Goal: Navigation & Orientation: Find specific page/section

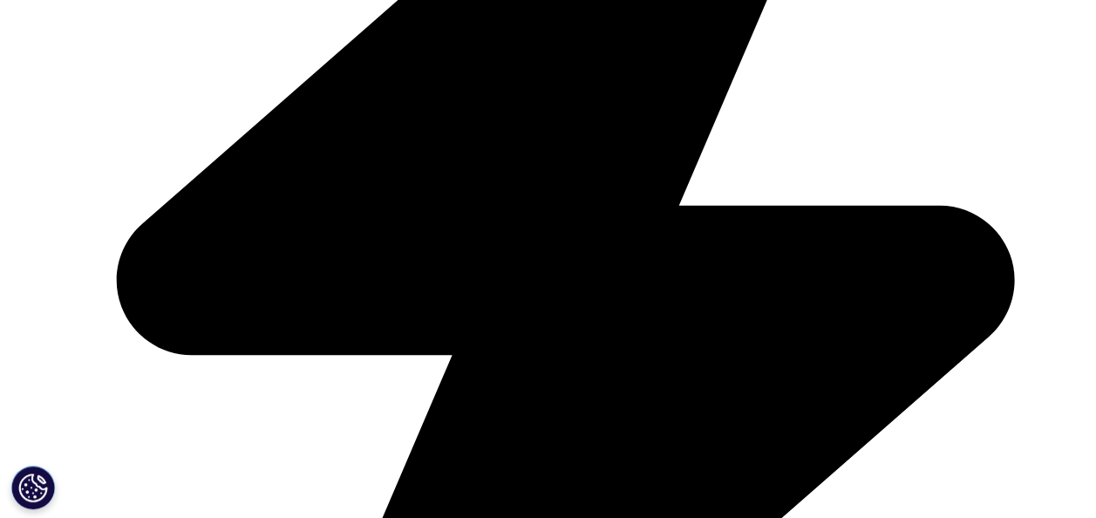
scroll to position [639, 0]
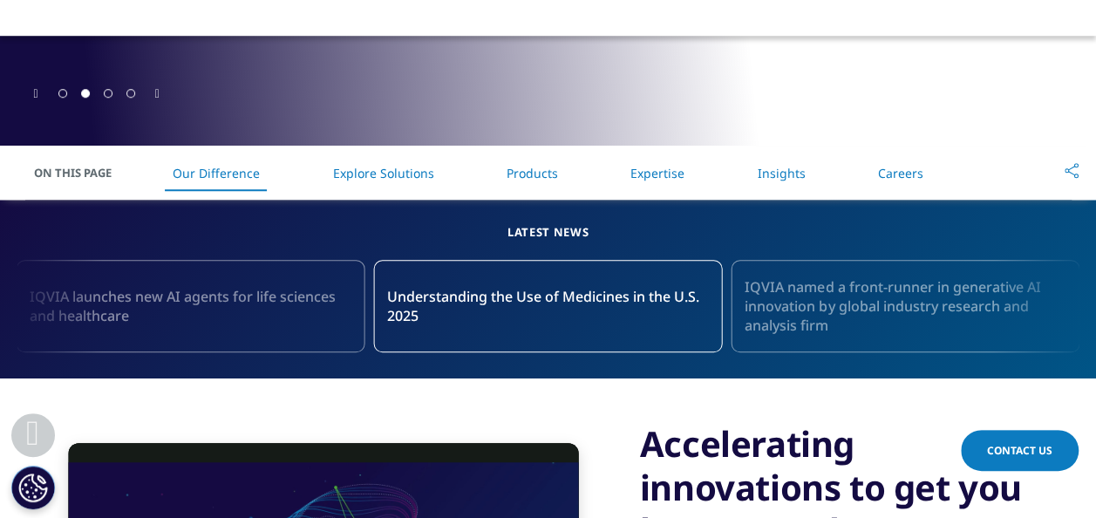
click at [533, 173] on link "Products" at bounding box center [531, 173] width 51 height 17
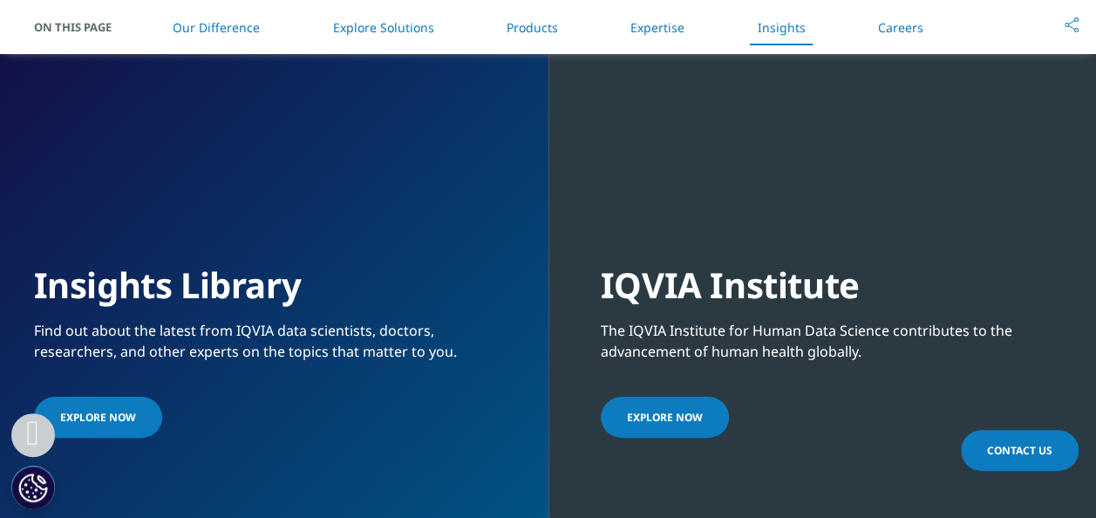
scroll to position [3988, 0]
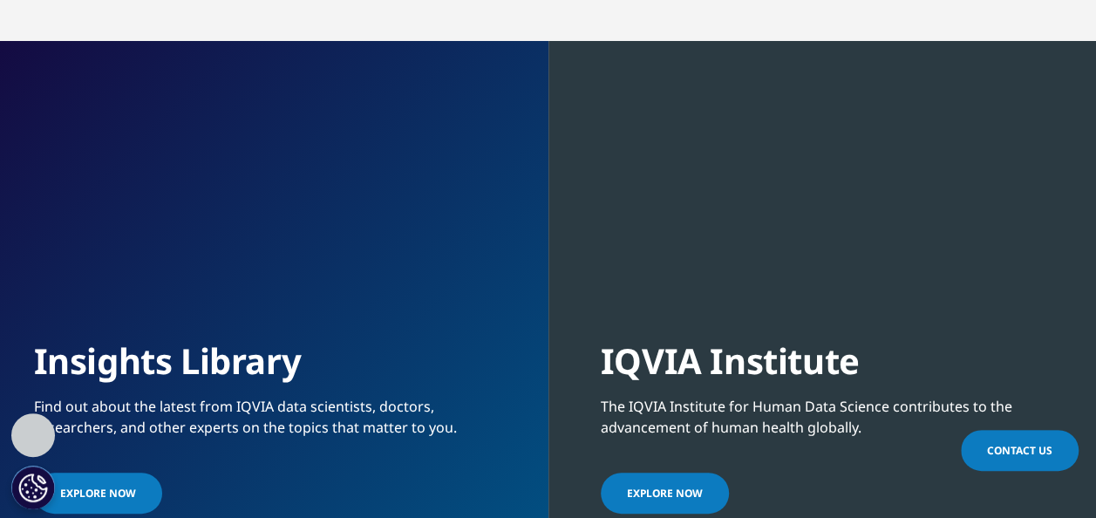
scroll to position [639, 0]
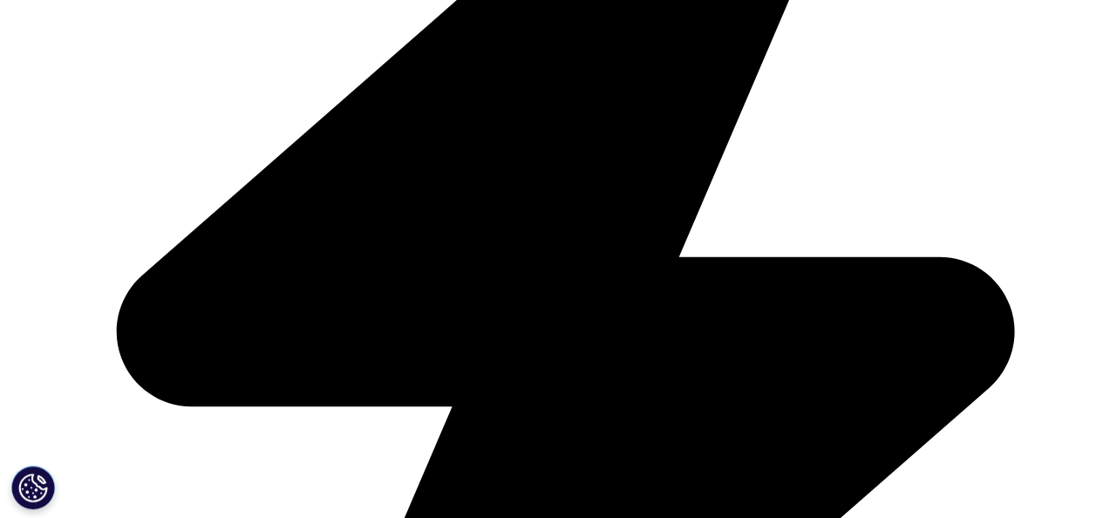
scroll to position [623, 0]
